Goal: Information Seeking & Learning: Understand process/instructions

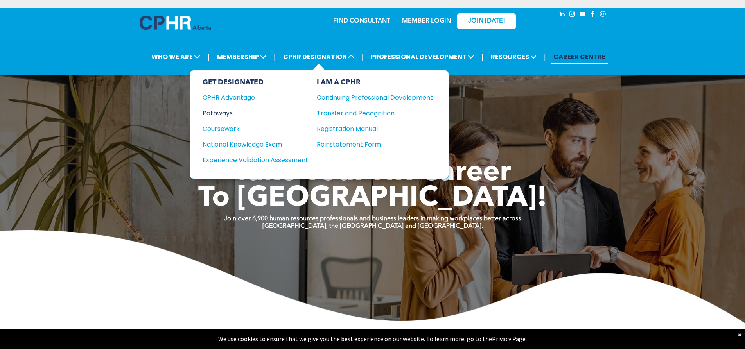
click at [212, 112] on div "Pathways" at bounding box center [250, 113] width 95 height 10
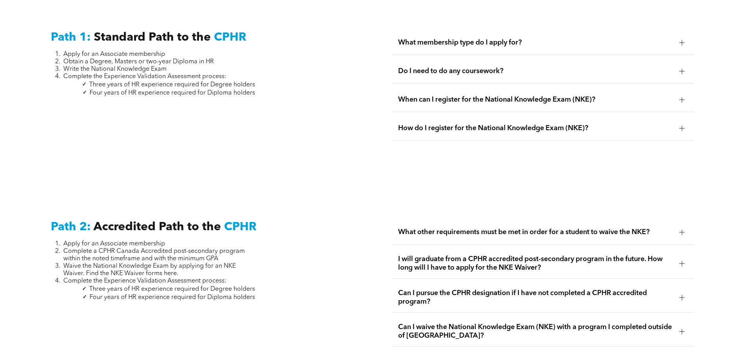
scroll to position [1095, 0]
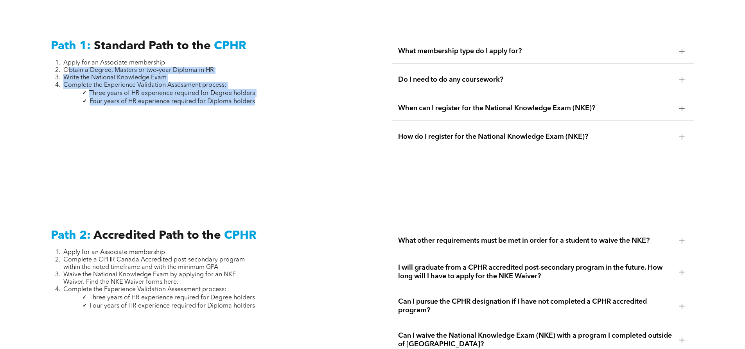
drag, startPoint x: 67, startPoint y: 61, endPoint x: 261, endPoint y: 95, distance: 197.3
click at [261, 95] on div "Path 1: Standard Path to the CPHR Apply for an Associate membership Obtain a De…" at bounding box center [202, 98] width 315 height 130
click at [261, 94] on div "Path 1: Standard Path to the CPHR Apply for an Associate membership Obtain a De…" at bounding box center [202, 98] width 315 height 130
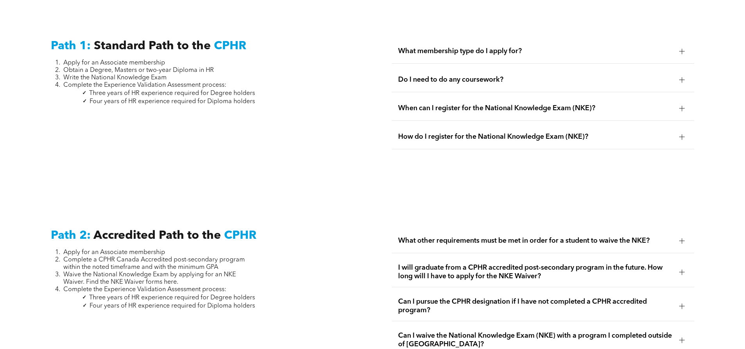
drag, startPoint x: 214, startPoint y: 86, endPoint x: 155, endPoint y: 93, distance: 59.4
click at [213, 90] on span "Three years of HR experience required for Degree holders" at bounding box center [172, 93] width 166 height 6
drag, startPoint x: 92, startPoint y: 85, endPoint x: 256, endPoint y: 87, distance: 163.5
click at [256, 87] on div "Path 1: Standard Path to the CPHR Apply for an Associate membership Obtain a De…" at bounding box center [202, 98] width 315 height 130
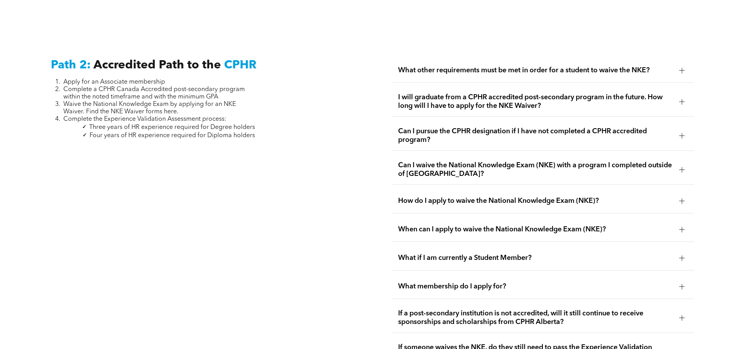
scroll to position [1291, 0]
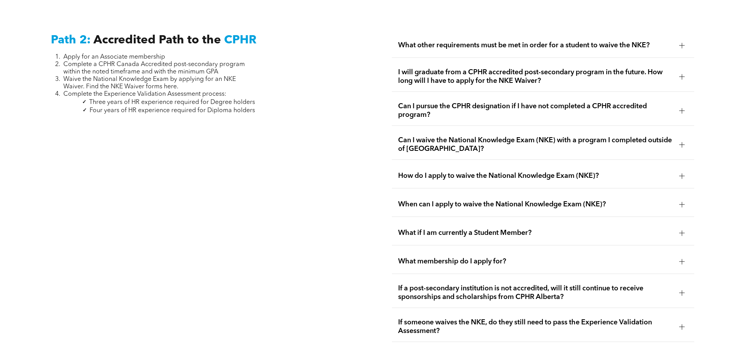
drag, startPoint x: 145, startPoint y: 62, endPoint x: 149, endPoint y: 64, distance: 4.4
click at [145, 62] on span "Complete a CPHR Canada Accredited post-secondary program within the noted timef…" at bounding box center [154, 68] width 182 height 14
click at [165, 76] on span "Waive the National Knowledge Exam by applying for an NKE Waiver. Find the NKE W…" at bounding box center [149, 83] width 173 height 14
drag, startPoint x: 92, startPoint y: 71, endPoint x: 168, endPoint y: 74, distance: 75.6
click at [168, 76] on span "Waive the National Knowledge Exam by applying for an NKE Waiver. Find the NKE W…" at bounding box center [149, 83] width 173 height 14
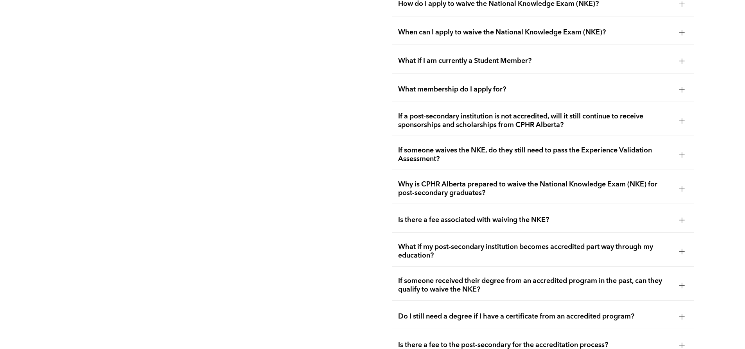
scroll to position [1487, 0]
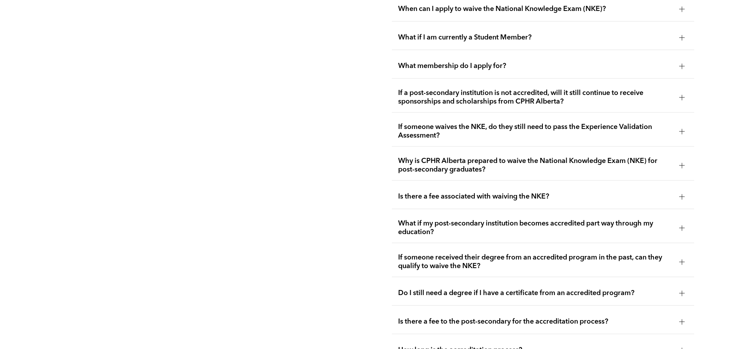
click at [616, 123] on span "If someone waives the NKE, do they still need to pass the Experience Validation…" at bounding box center [535, 131] width 275 height 17
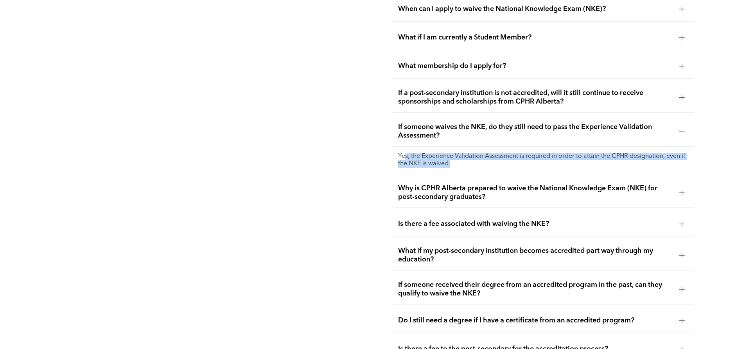
drag, startPoint x: 406, startPoint y: 146, endPoint x: 529, endPoint y: 154, distance: 123.1
click at [530, 154] on p "Yes, the Experience Validation Assessment is required in order to attain the CP…" at bounding box center [543, 160] width 290 height 15
